Goal: Task Accomplishment & Management: Use online tool/utility

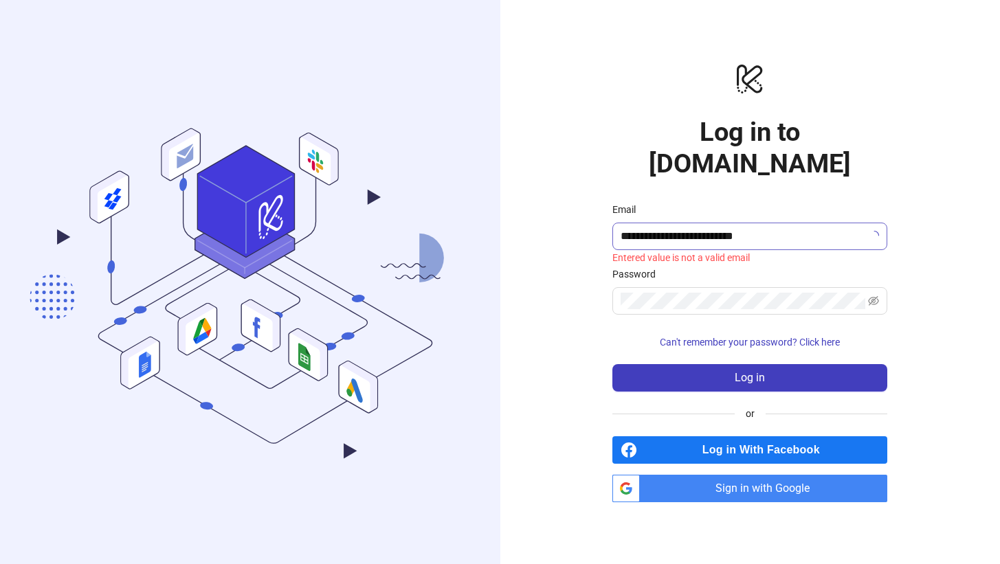
type input "**********"
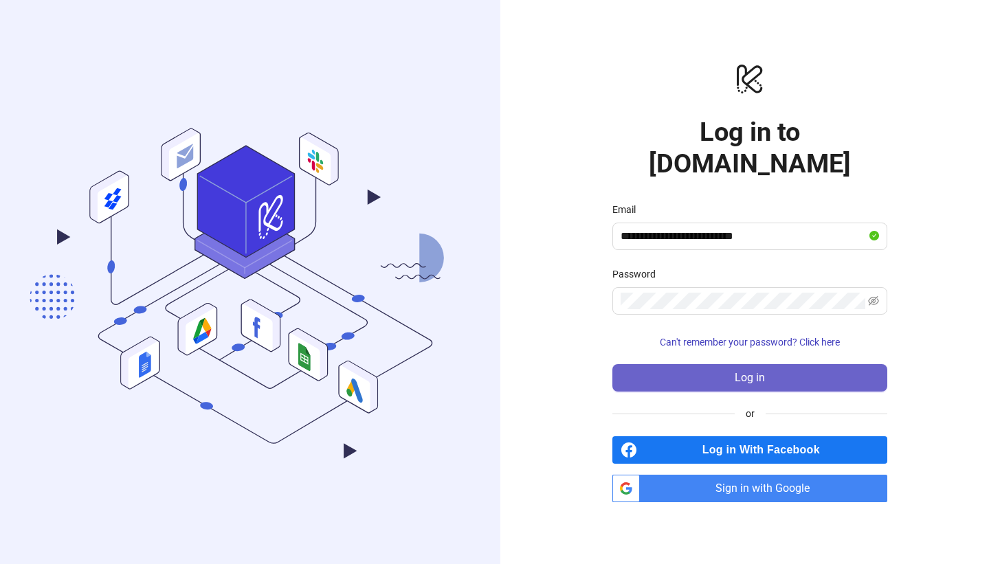
click at [745, 372] on span "Log in" at bounding box center [749, 378] width 30 height 12
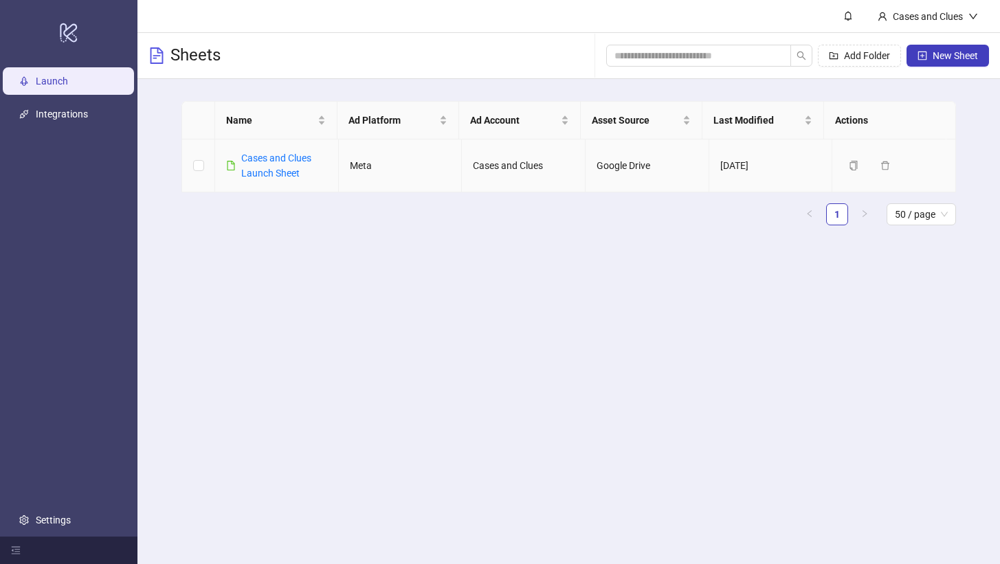
click at [266, 167] on div "Cases and Clues Launch Sheet" at bounding box center [284, 165] width 86 height 30
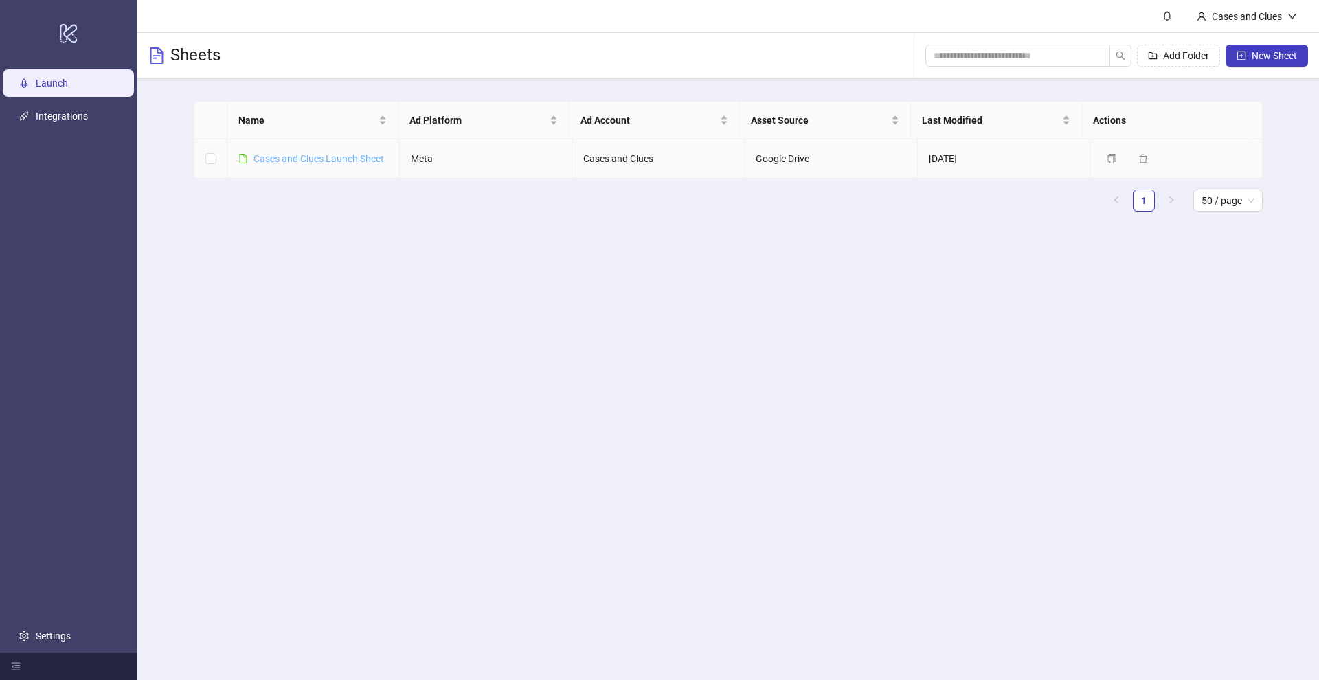
click at [298, 156] on link "Cases and Clues Launch Sheet" at bounding box center [319, 158] width 131 height 11
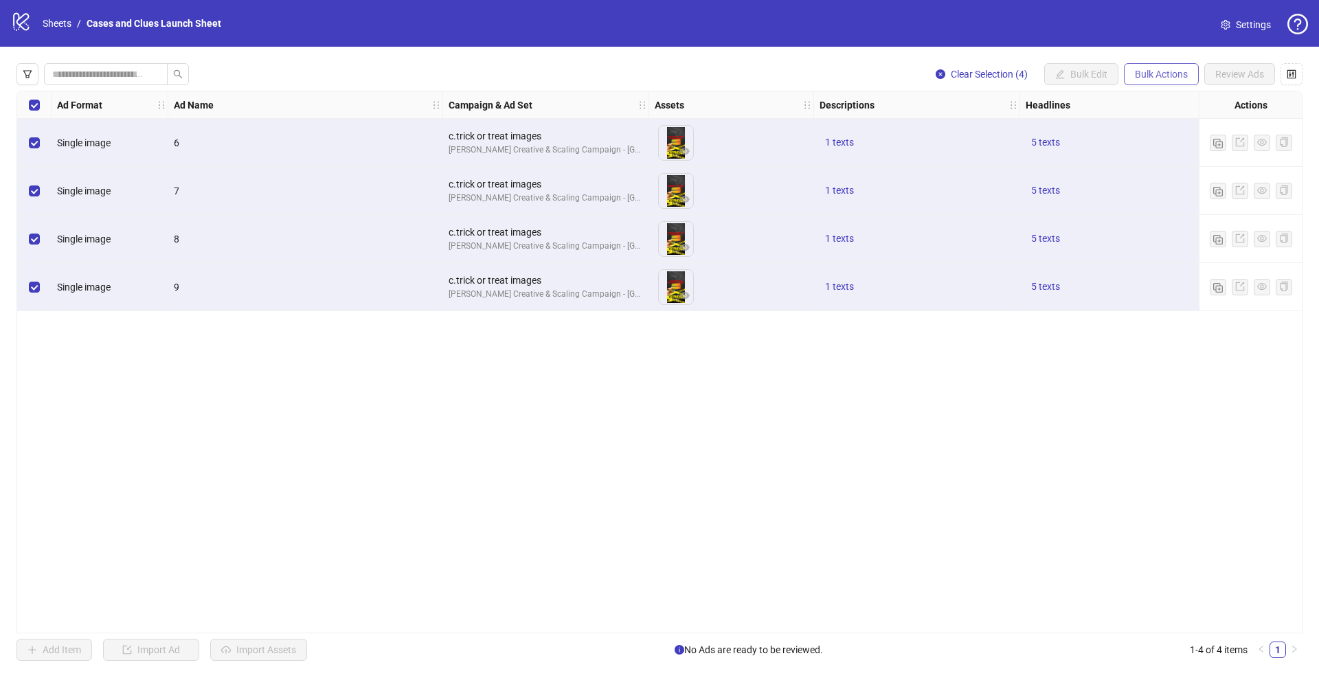
click at [999, 80] on button "Bulk Actions" at bounding box center [1161, 74] width 75 height 22
click at [999, 105] on span "Delete" at bounding box center [1181, 101] width 94 height 15
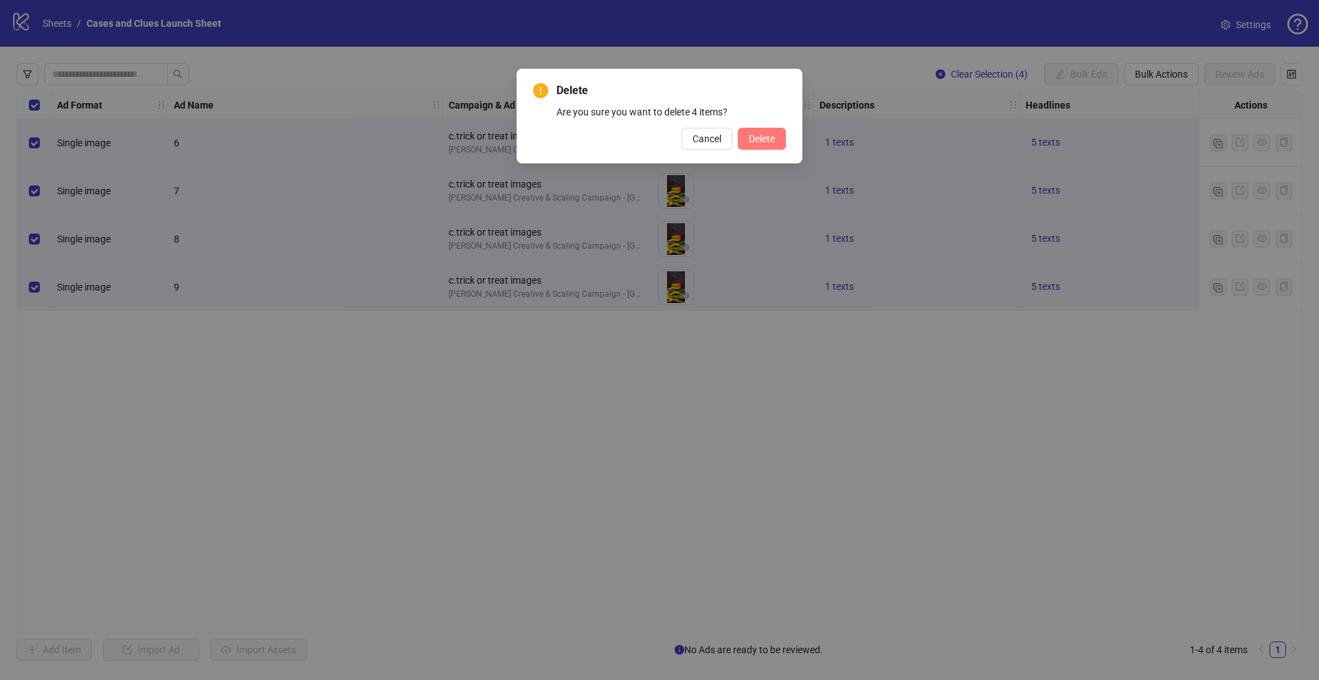
click at [763, 138] on span "Delete" at bounding box center [762, 138] width 26 height 11
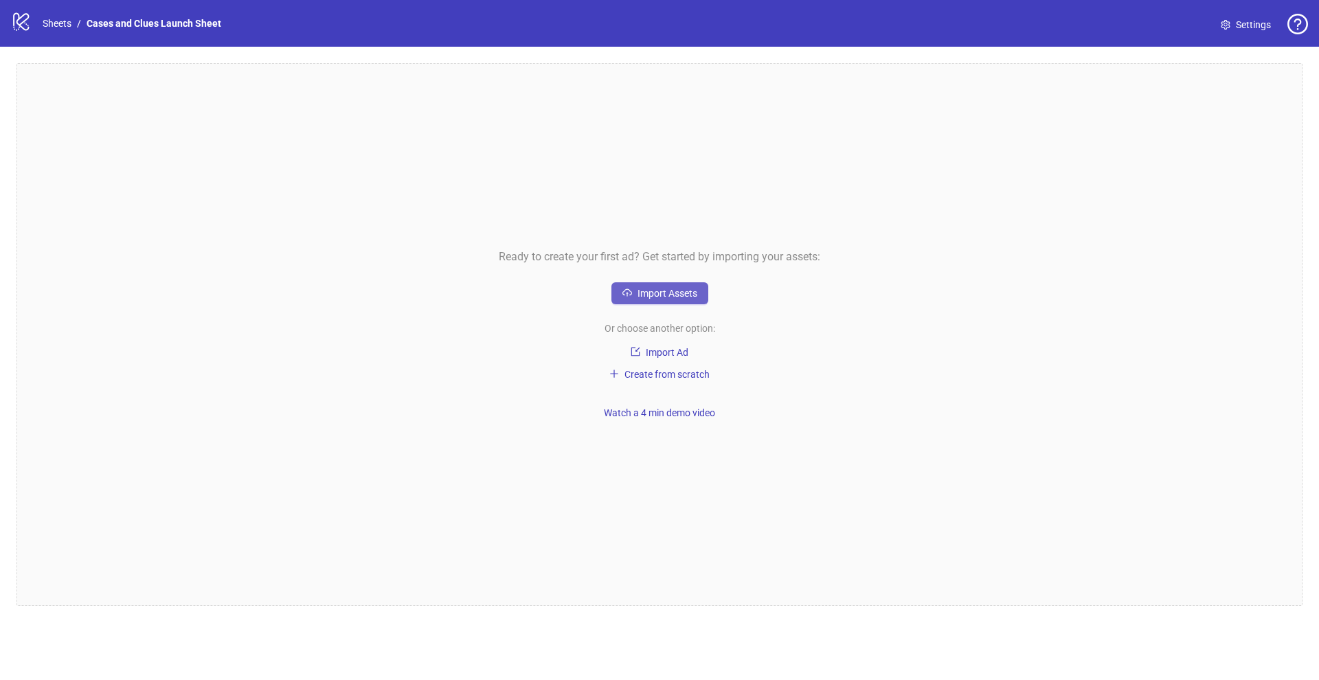
click at [673, 302] on button "Import Assets" at bounding box center [659, 293] width 97 height 22
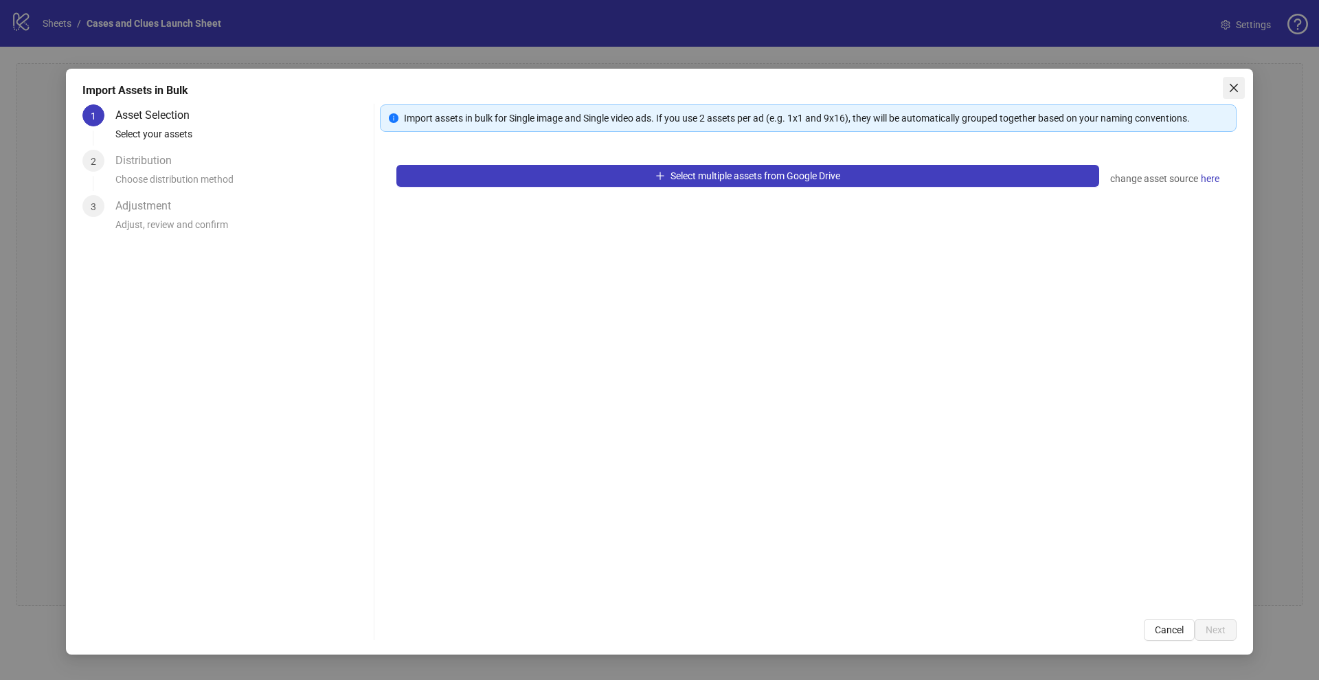
click at [999, 90] on span "Close" at bounding box center [1234, 87] width 22 height 11
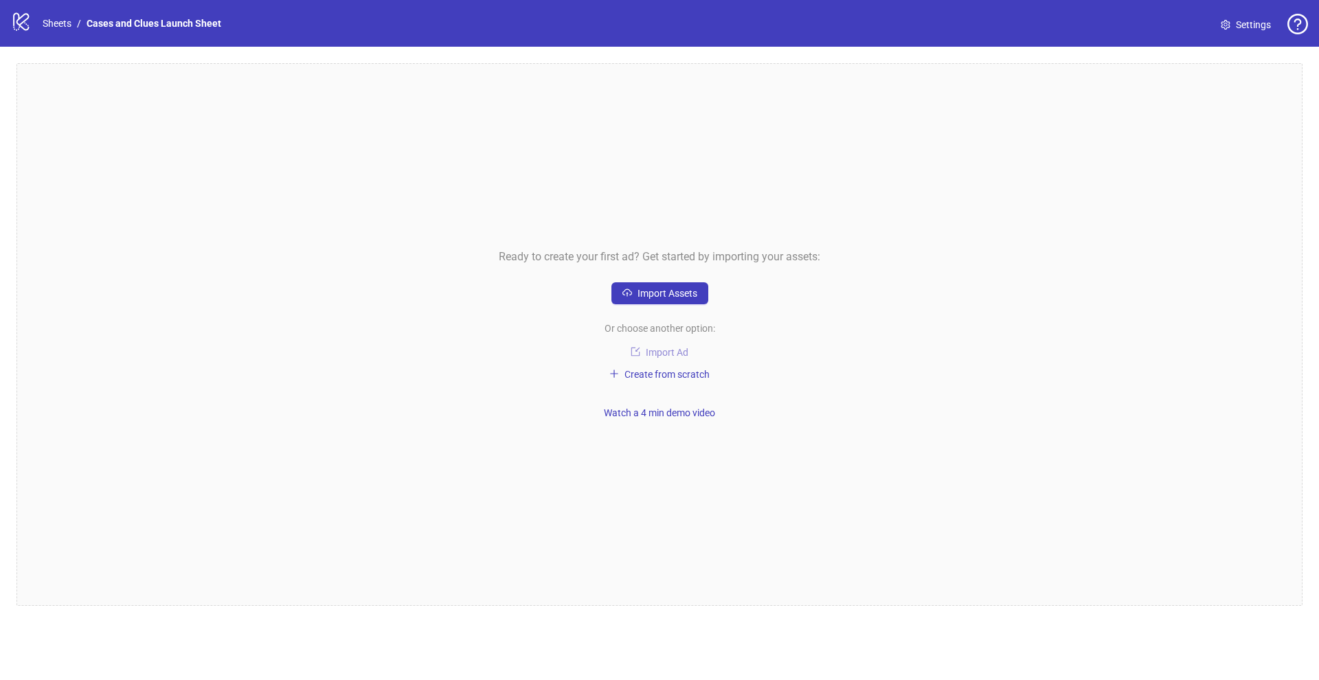
click at [660, 349] on span "Import Ad" at bounding box center [667, 352] width 43 height 11
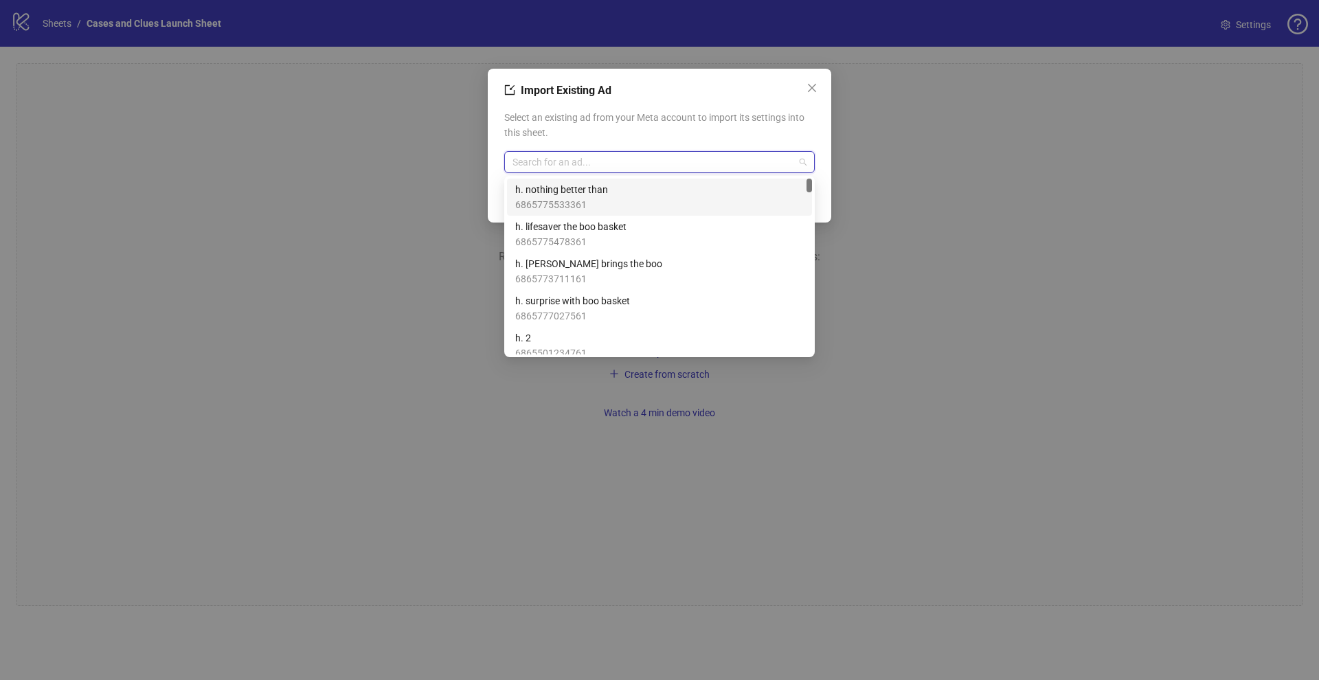
click at [598, 155] on input "search" at bounding box center [654, 162] width 282 height 21
click at [592, 194] on span "h. nothing better than" at bounding box center [561, 189] width 93 height 15
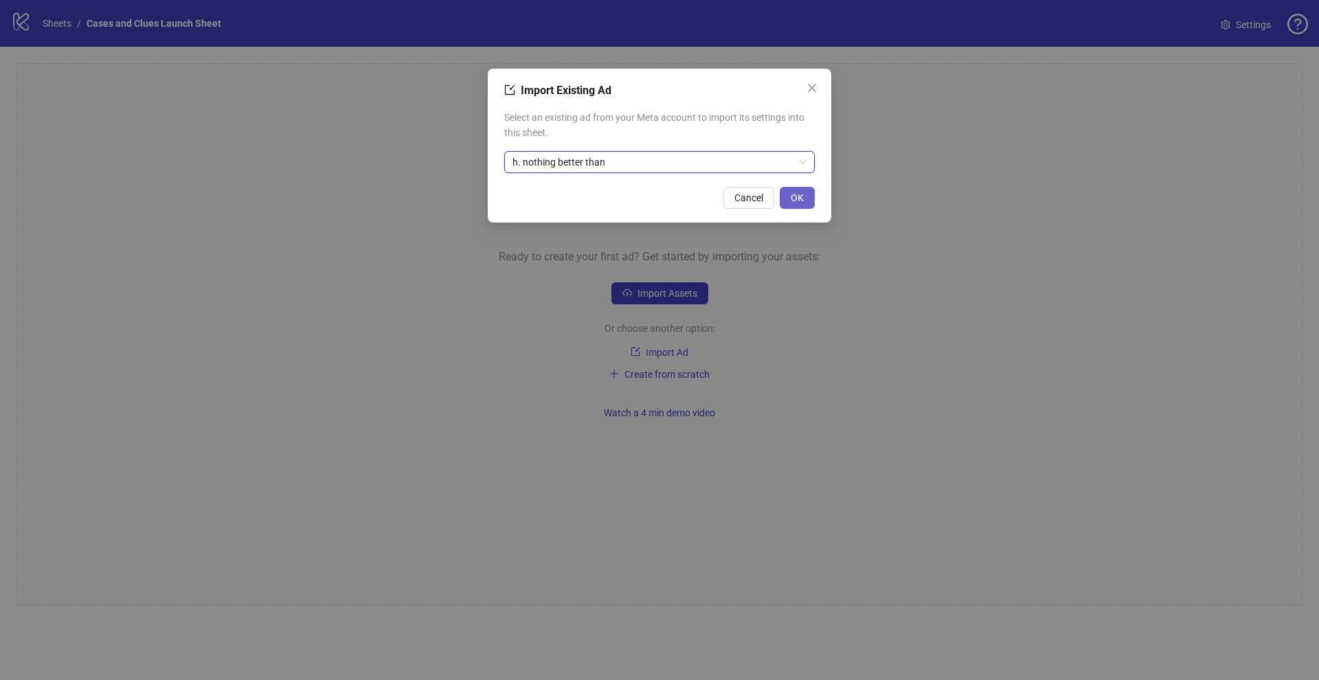
click at [794, 192] on span "OK" at bounding box center [797, 197] width 13 height 11
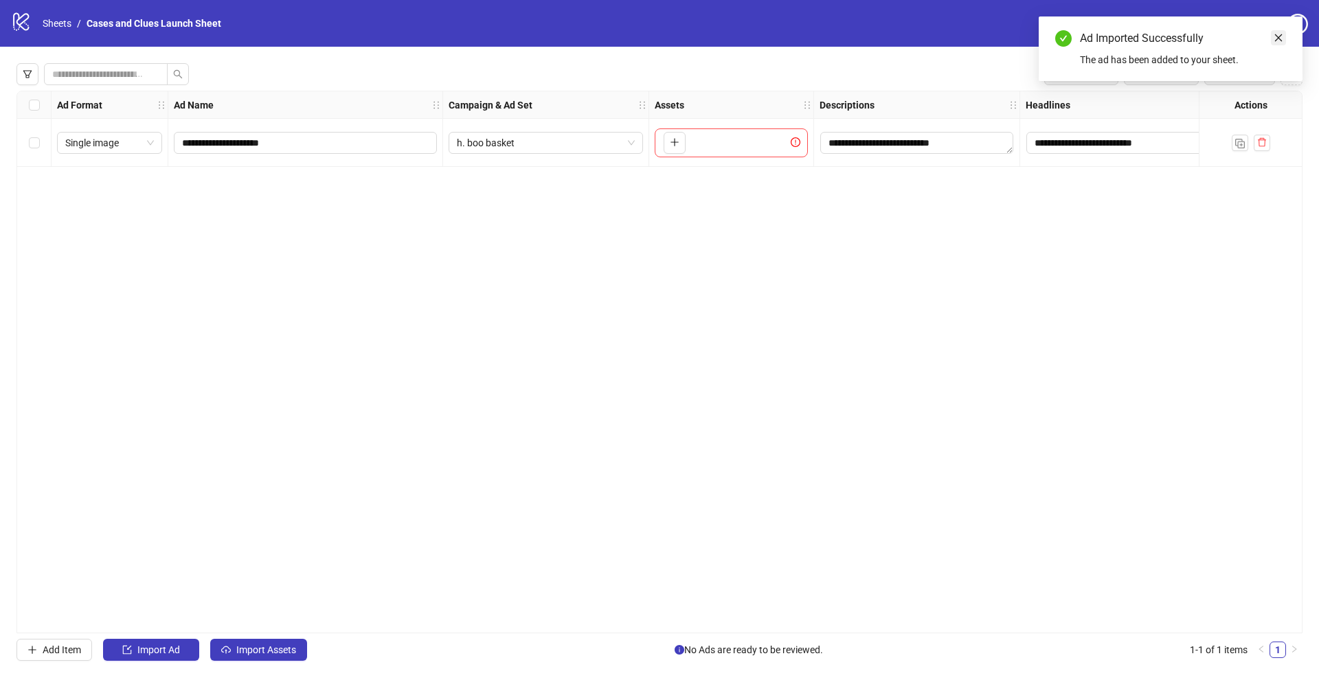
click at [999, 38] on icon "close" at bounding box center [1279, 38] width 10 height 10
